Goal: Navigation & Orientation: Find specific page/section

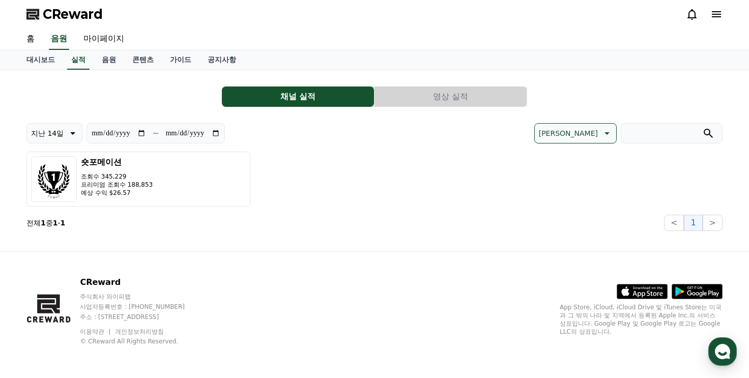
click at [463, 89] on button "영상 실적" at bounding box center [451, 97] width 152 height 20
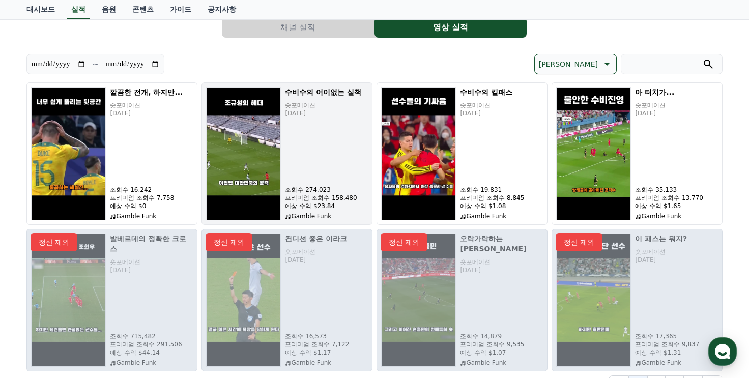
scroll to position [64, 0]
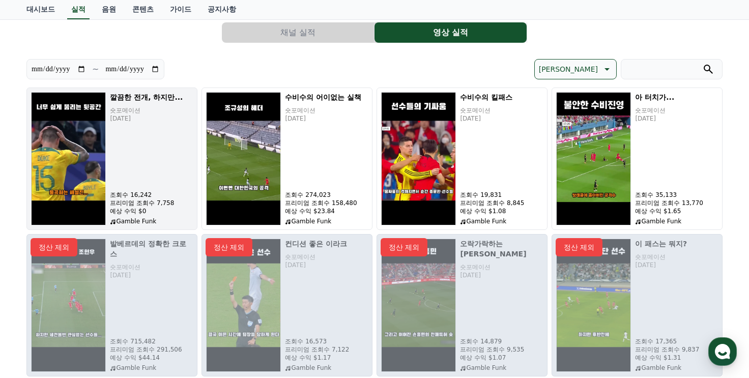
click at [140, 183] on div "깔끔한 전개, 하지만... 숏포메이션 [DATE] 조회수 16,242 프리미엄 조회수 7,758 예상 수익 $0 Gamble Funk" at bounding box center [151, 158] width 83 height 133
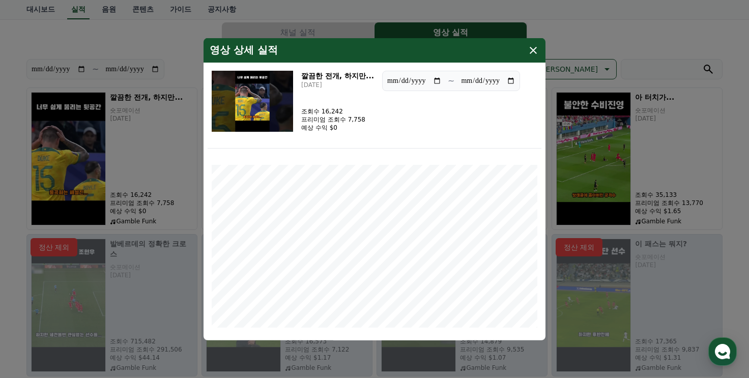
click at [537, 49] on icon "modal" at bounding box center [533, 50] width 12 height 12
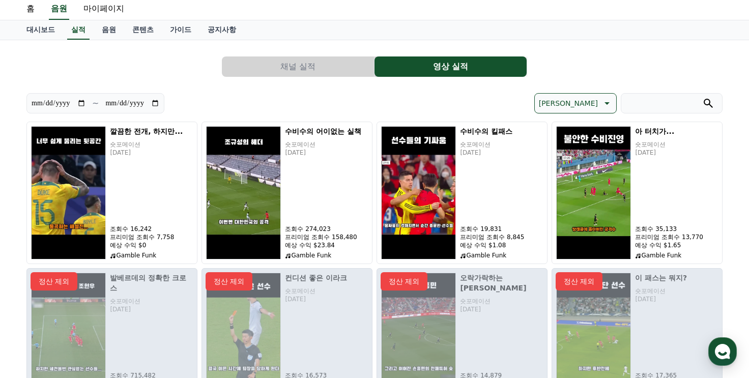
scroll to position [13, 0]
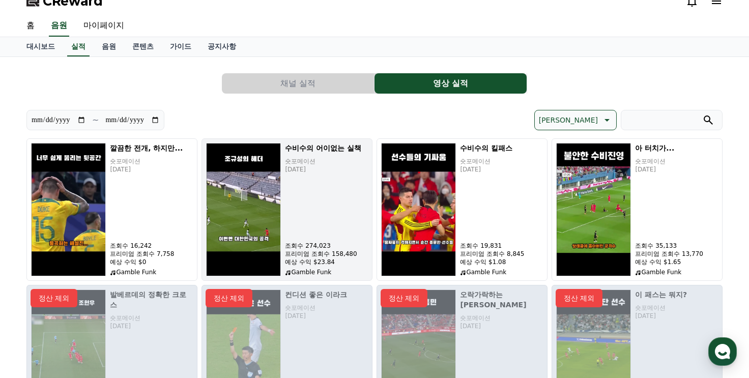
click at [354, 176] on div "수비수의 어이없는 실책 숏포메이션 [DATE] 조회수 274,023 프리미엄 조회수 158,480 예상 수익 $23.84 Gamble Funk" at bounding box center [326, 209] width 83 height 133
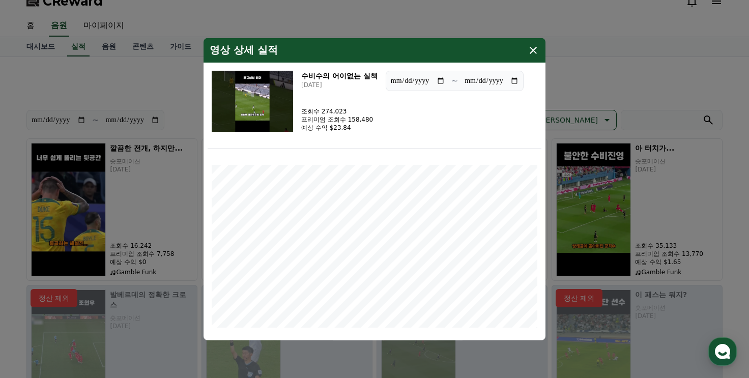
click at [537, 45] on icon "modal" at bounding box center [533, 50] width 12 height 12
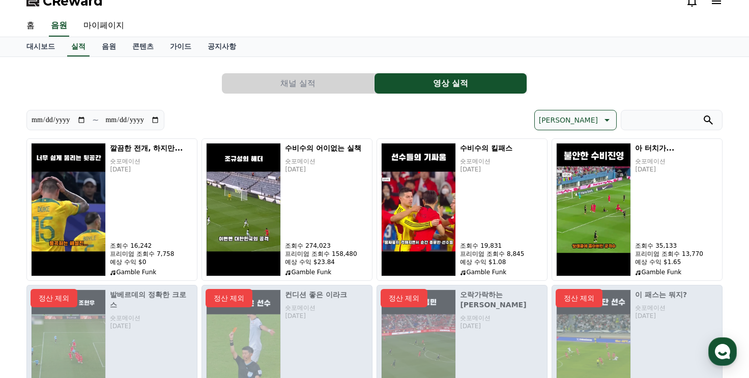
click at [687, 5] on icon at bounding box center [692, 1] width 12 height 12
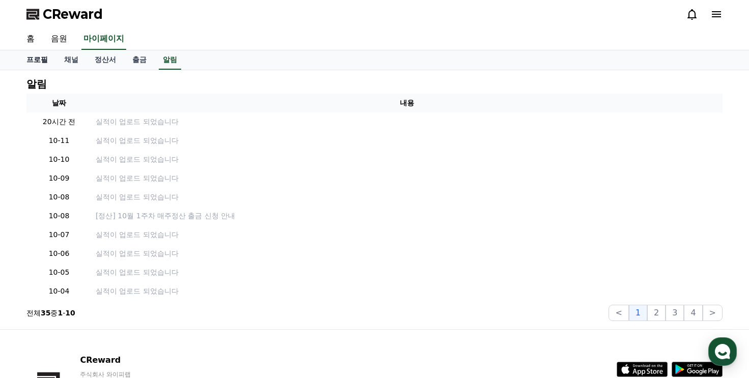
click at [47, 56] on link "프로필" at bounding box center [37, 59] width 38 height 19
select select "**********"
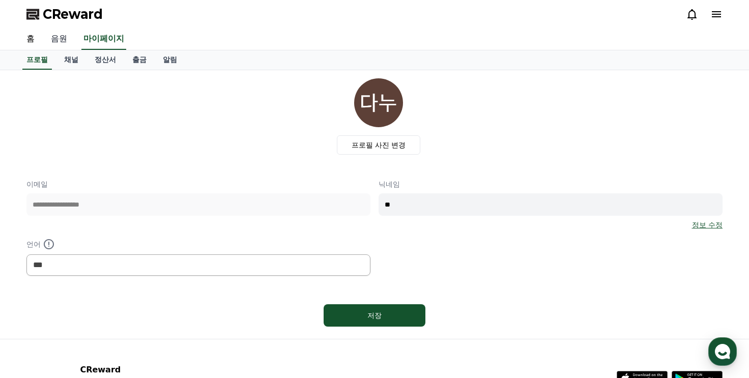
click at [59, 42] on link "음원" at bounding box center [59, 39] width 33 height 21
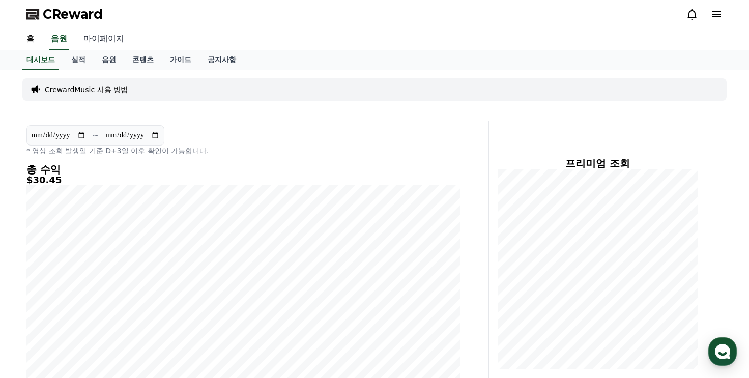
click at [104, 42] on link "마이페이지" at bounding box center [103, 39] width 57 height 21
select select "**********"
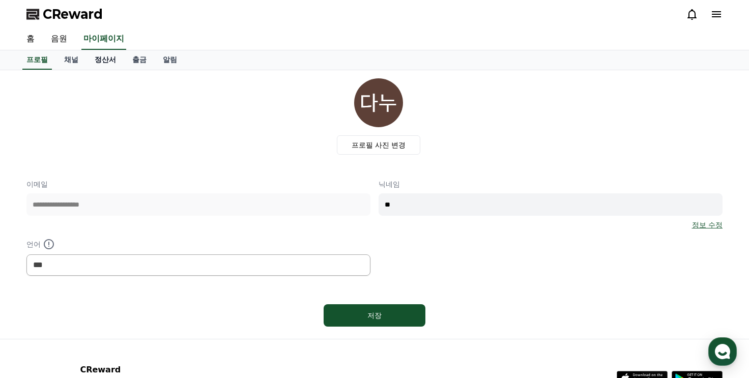
click at [88, 58] on link "정산서" at bounding box center [106, 59] width 38 height 19
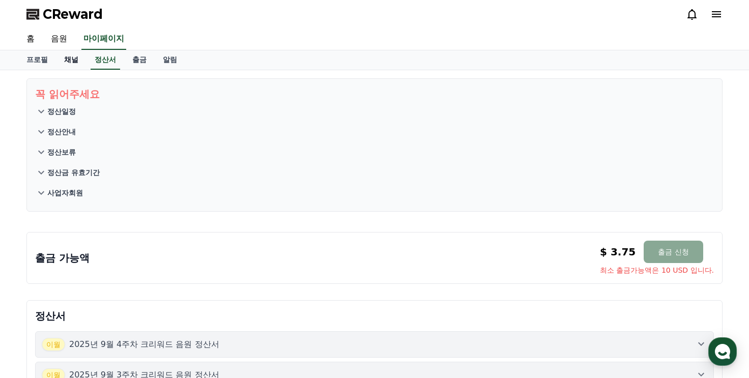
click at [81, 59] on link "채널" at bounding box center [71, 59] width 31 height 19
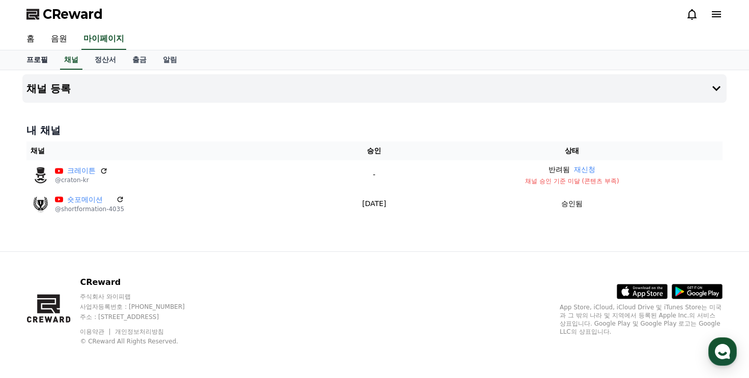
click at [44, 61] on link "프로필" at bounding box center [37, 59] width 38 height 19
select select "**********"
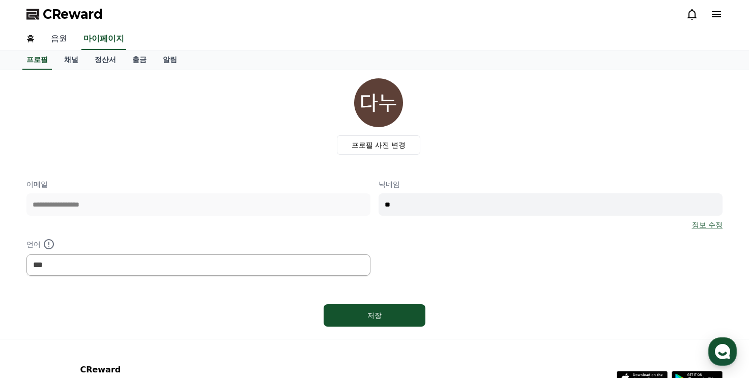
click at [55, 41] on link "음원" at bounding box center [59, 39] width 33 height 21
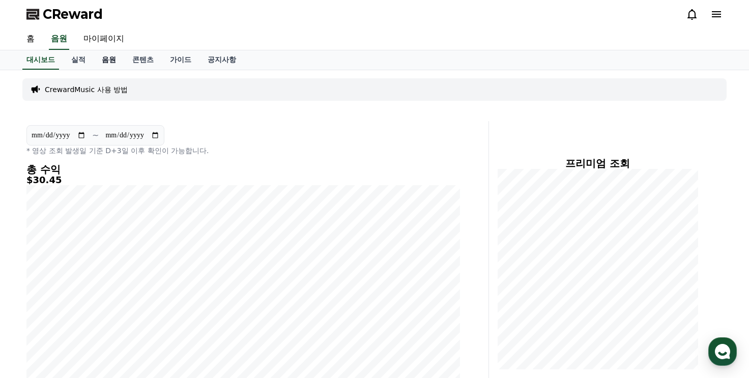
click at [112, 59] on link "음원" at bounding box center [109, 59] width 31 height 19
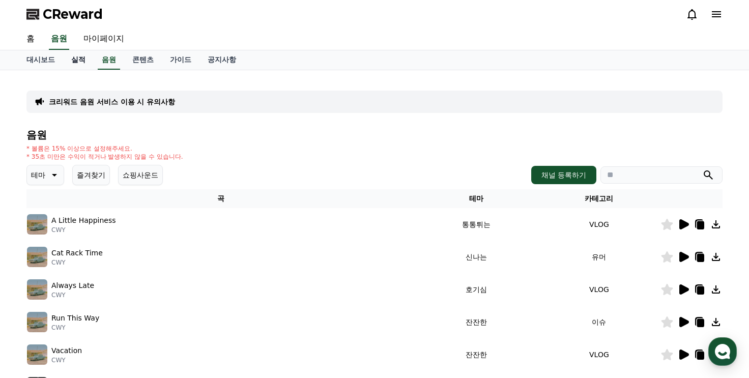
click at [71, 63] on link "실적" at bounding box center [78, 59] width 31 height 19
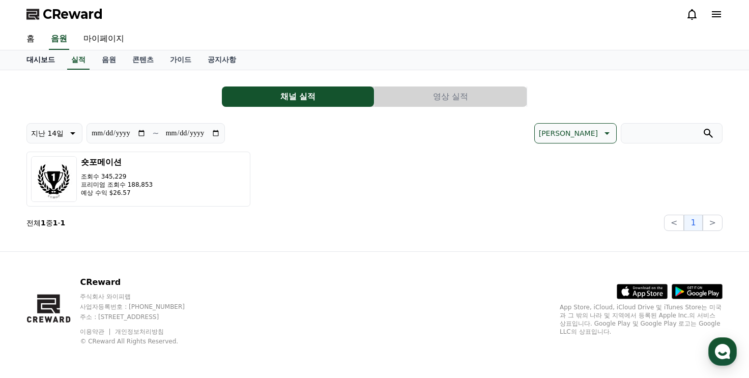
click at [52, 62] on link "대시보드" at bounding box center [40, 59] width 45 height 19
